Goal: Use online tool/utility: Utilize a website feature to perform a specific function

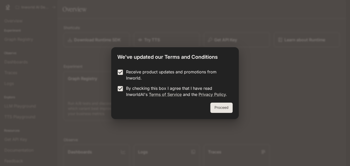
click at [223, 113] on button "Proceed" at bounding box center [221, 107] width 22 height 10
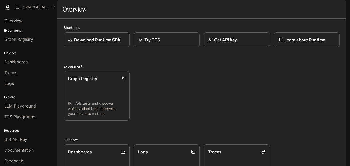
scroll to position [10, 0]
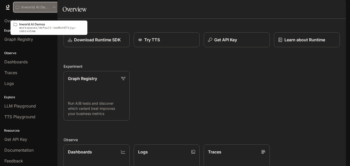
click at [56, 9] on icon "All workspaces" at bounding box center [54, 7] width 4 height 4
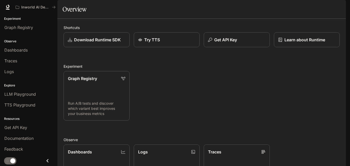
scroll to position [60, 0]
click at [26, 91] on span "LLM Playground" at bounding box center [19, 94] width 31 height 6
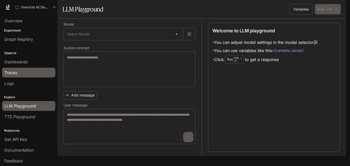
click at [29, 75] on div "Traces" at bounding box center [28, 72] width 49 height 6
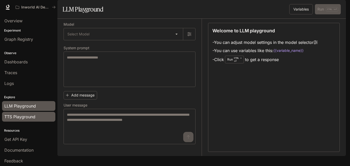
click at [24, 119] on span "TTS Playground" at bounding box center [19, 116] width 31 height 6
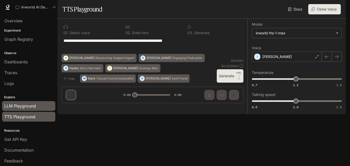
click at [34, 109] on span "LLM Playground" at bounding box center [19, 106] width 31 height 6
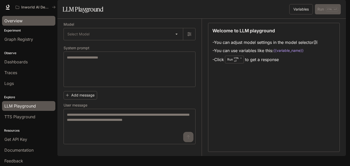
click at [30, 26] on link "Overview" at bounding box center [28, 21] width 53 height 10
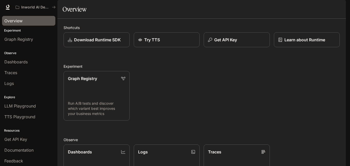
scroll to position [160, 0]
click at [9, 8] on icon at bounding box center [7, 7] width 3 height 4
click at [335, 11] on img "button" at bounding box center [338, 7] width 7 height 7
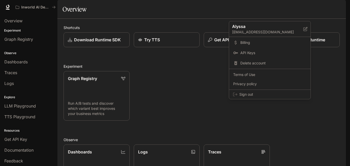
click at [214, 18] on div at bounding box center [175, 83] width 350 height 166
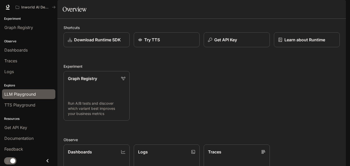
scroll to position [68, 0]
click at [36, 91] on span "LLM Playground" at bounding box center [19, 94] width 31 height 6
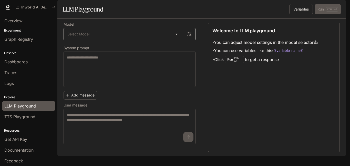
click at [123, 65] on body "Skip to main content Inworld AI Demos Documentation Documentation Portal Overvi…" at bounding box center [175, 83] width 350 height 166
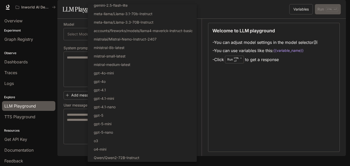
scroll to position [104, 0]
click at [279, 102] on div at bounding box center [175, 83] width 350 height 166
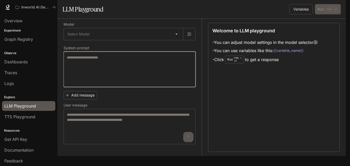
click at [137, 83] on textarea at bounding box center [129, 69] width 125 height 29
